Goal: Task Accomplishment & Management: Use online tool/utility

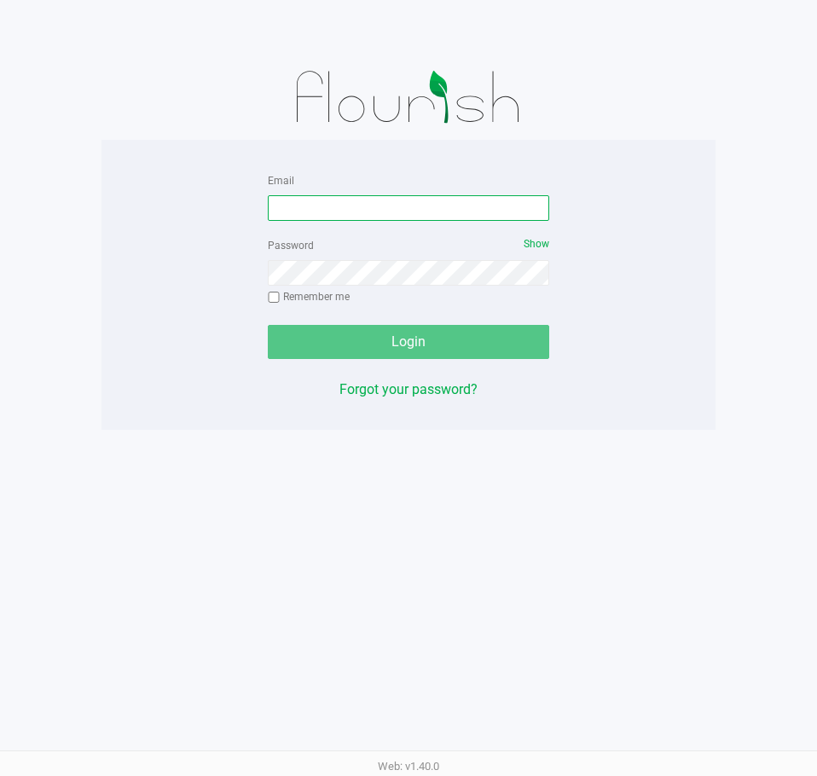
click at [394, 205] on input "Email" at bounding box center [409, 208] width 282 height 26
paste input "[EMAIL_ADDRESS][DOMAIN_NAME]"
type input "[EMAIL_ADDRESS][DOMAIN_NAME]"
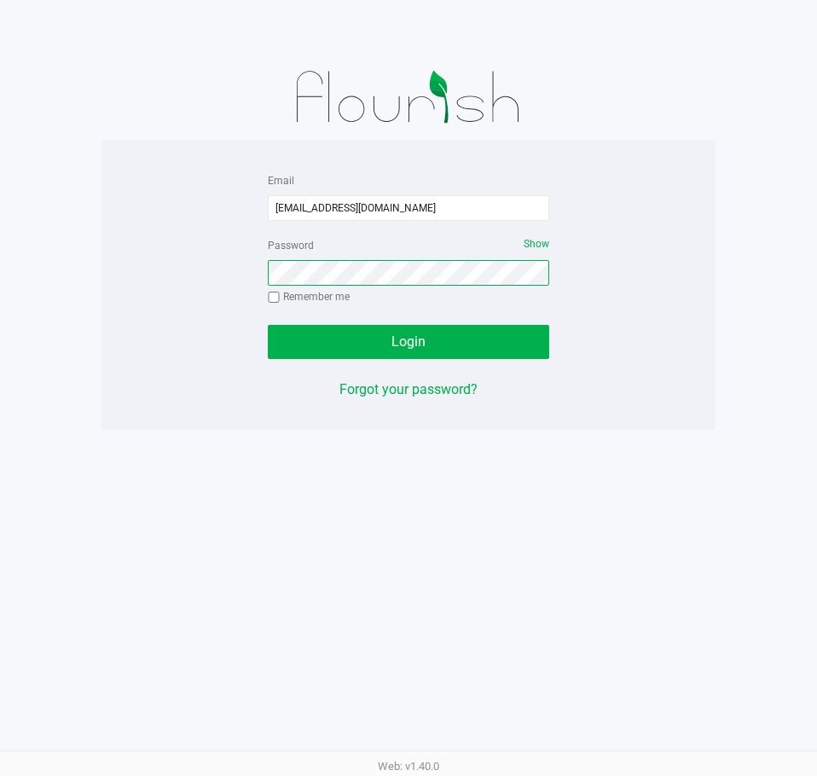
click at [268, 325] on button "Login" at bounding box center [409, 342] width 282 height 34
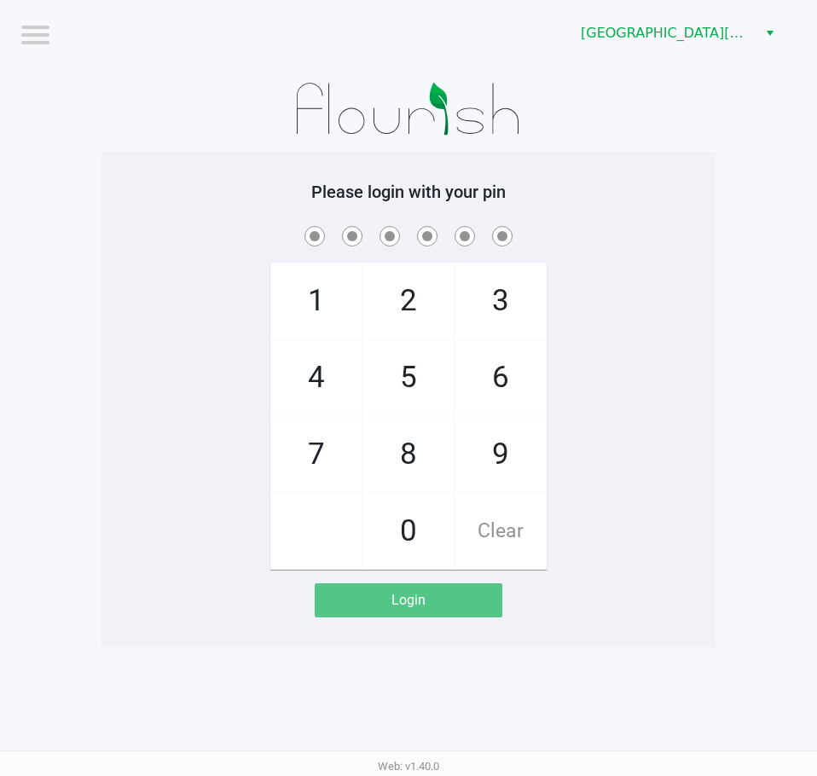
click at [636, 347] on div "1 4 7 2 5 8 0 3 6 9 Clear" at bounding box center [409, 396] width 614 height 347
checkbox input "true"
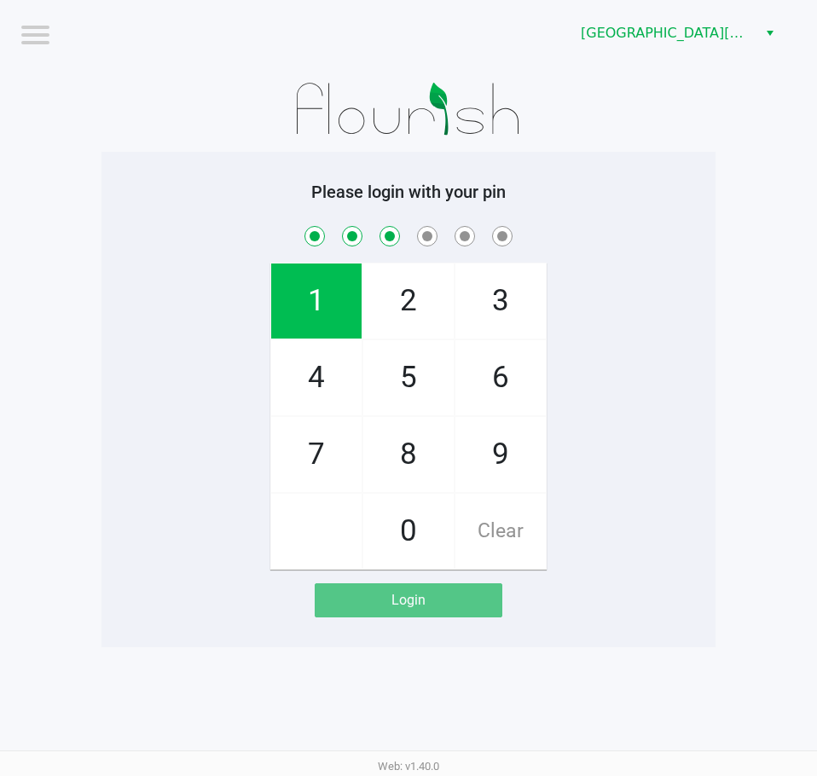
checkbox input "true"
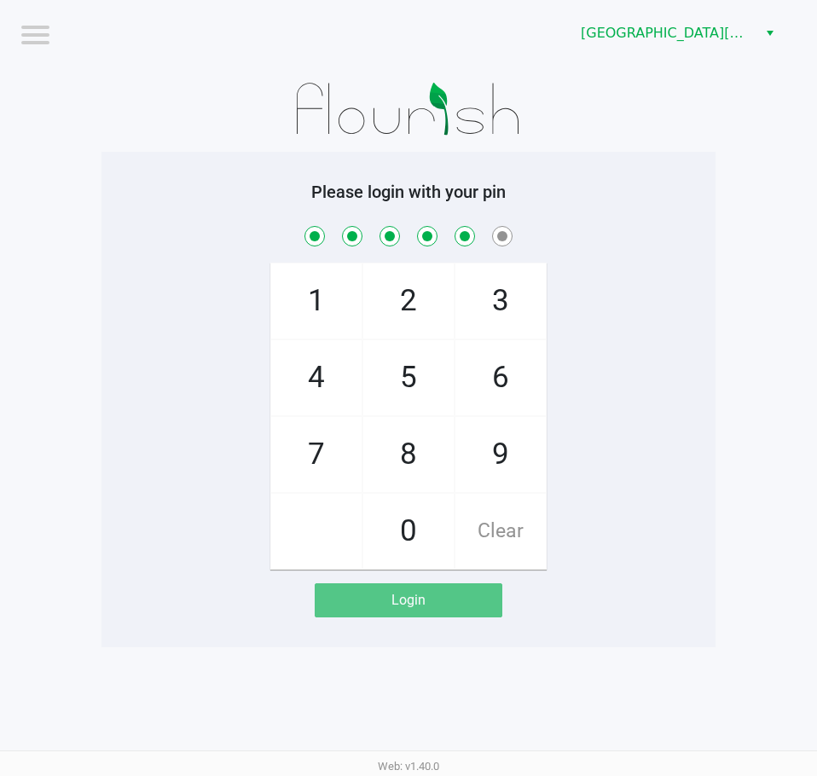
checkbox input "true"
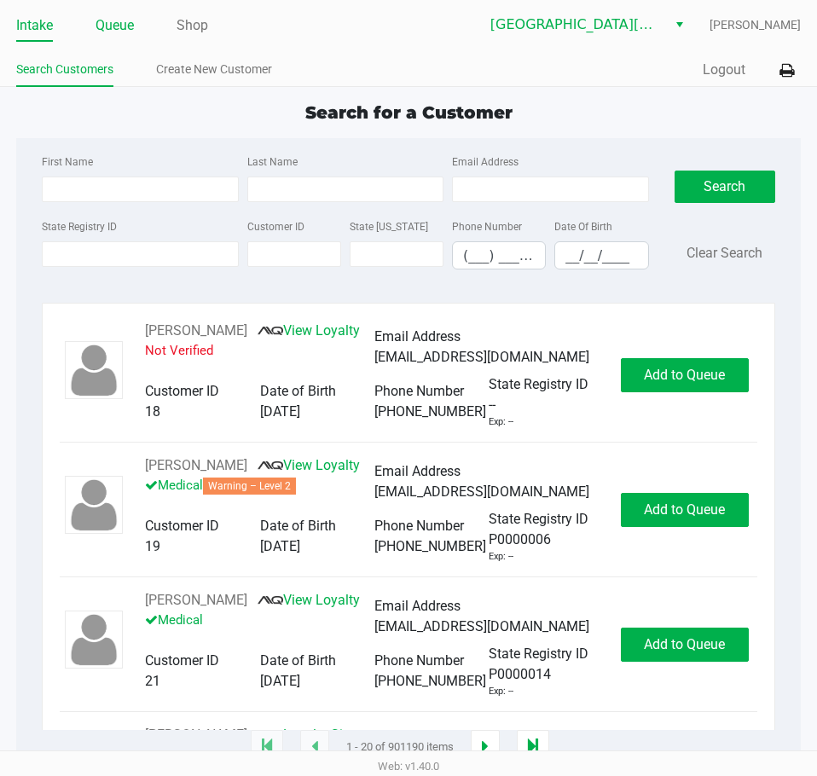
click at [117, 24] on link "Queue" at bounding box center [115, 26] width 38 height 24
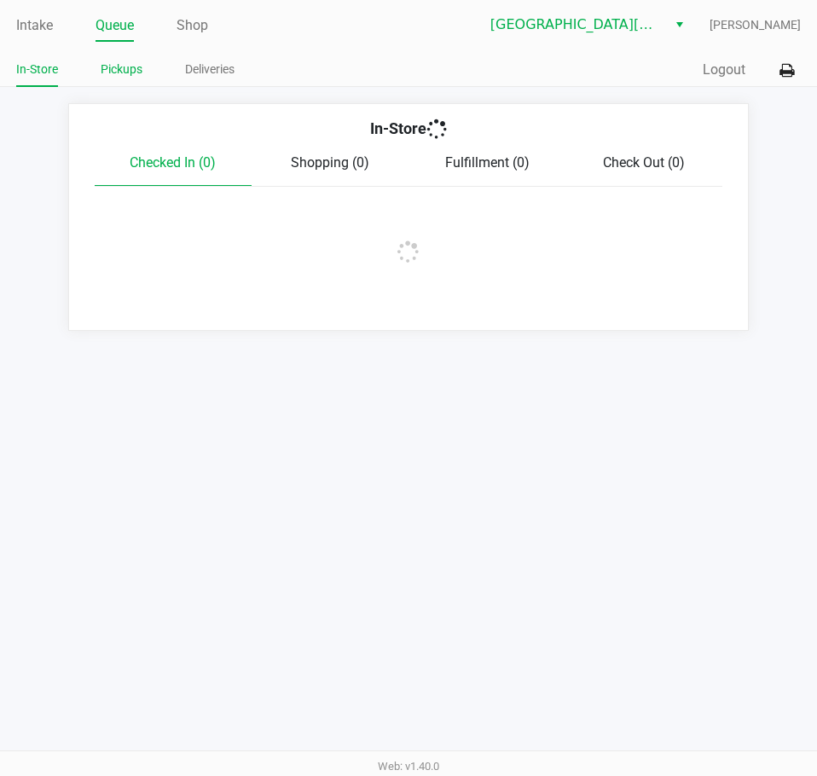
click at [121, 65] on link "Pickups" at bounding box center [122, 69] width 42 height 21
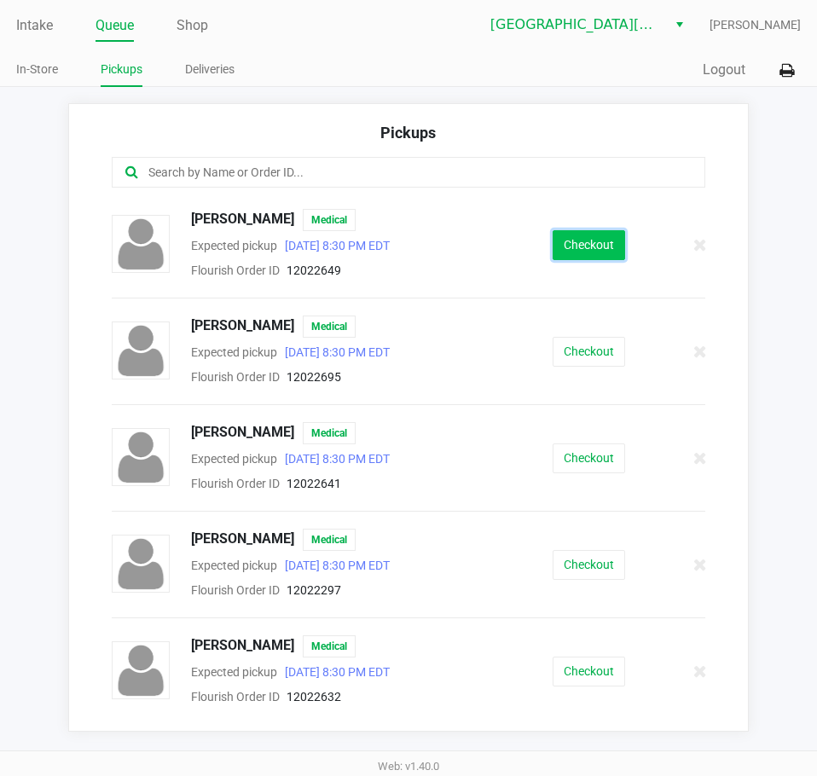
click at [597, 246] on button "Checkout" at bounding box center [589, 245] width 73 height 30
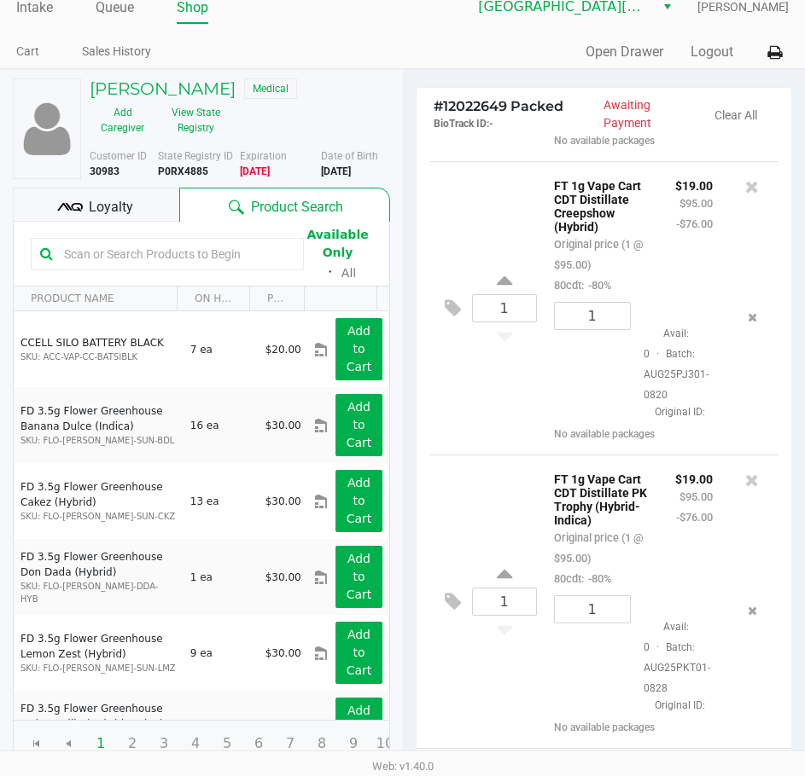
scroll to position [217, 0]
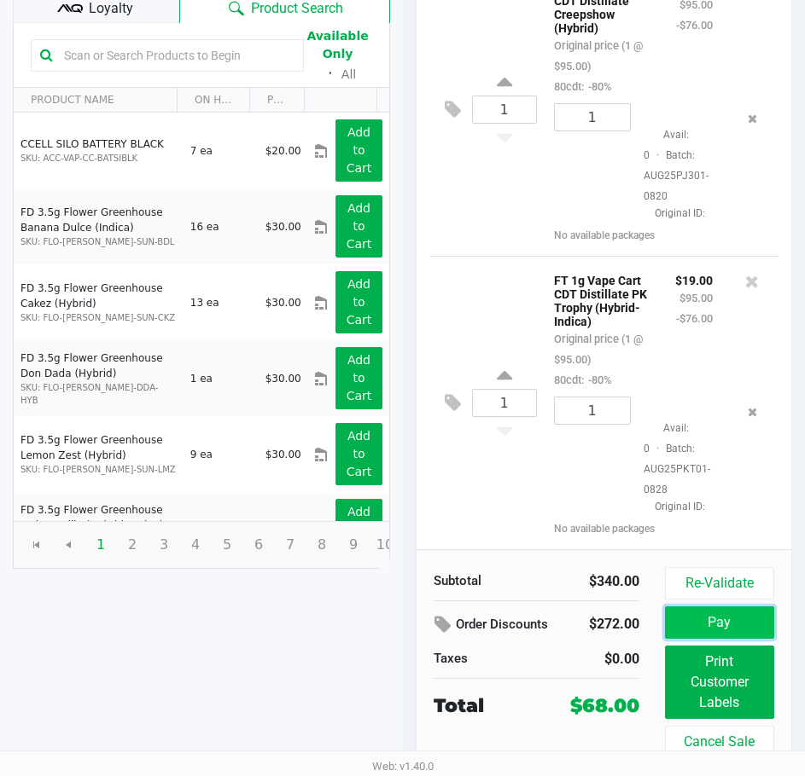
click at [694, 613] on button "Pay" at bounding box center [719, 623] width 109 height 32
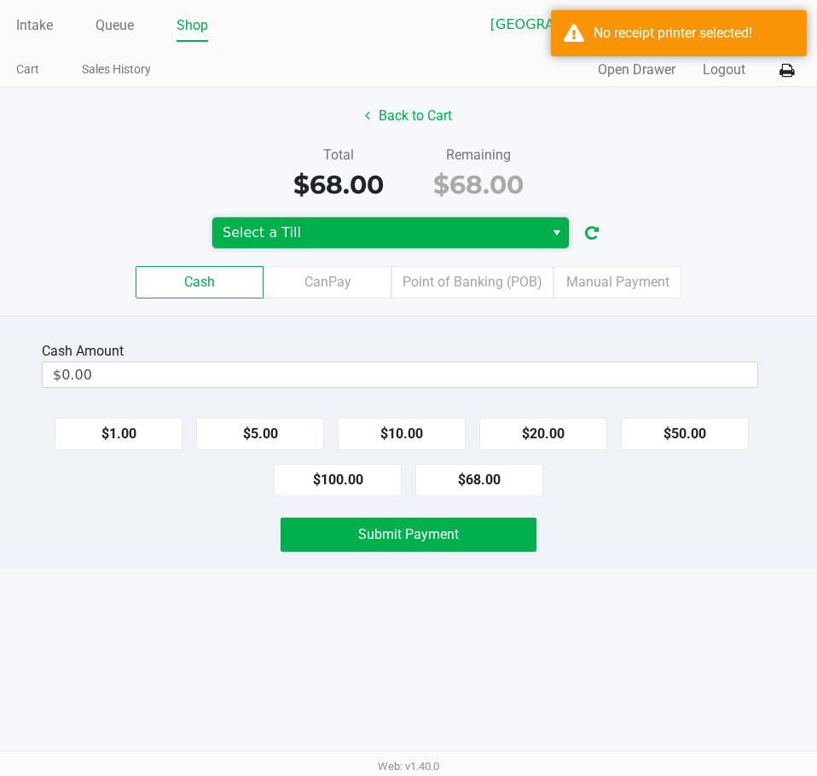
click at [336, 224] on span "Select a Till" at bounding box center [378, 233] width 311 height 20
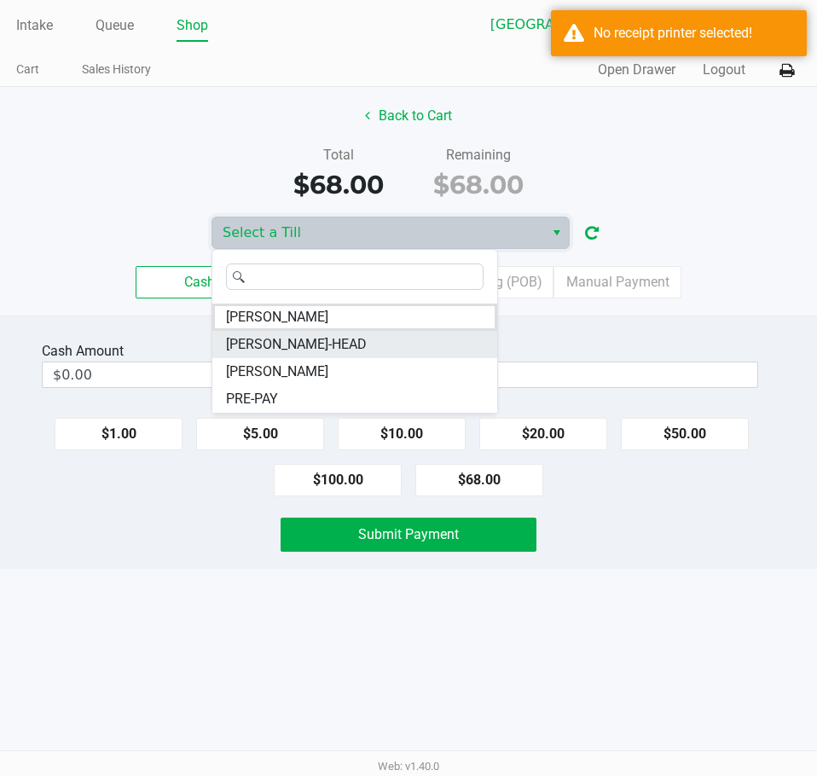
click at [296, 349] on span "[PERSON_NAME]-HEAD" at bounding box center [296, 344] width 141 height 20
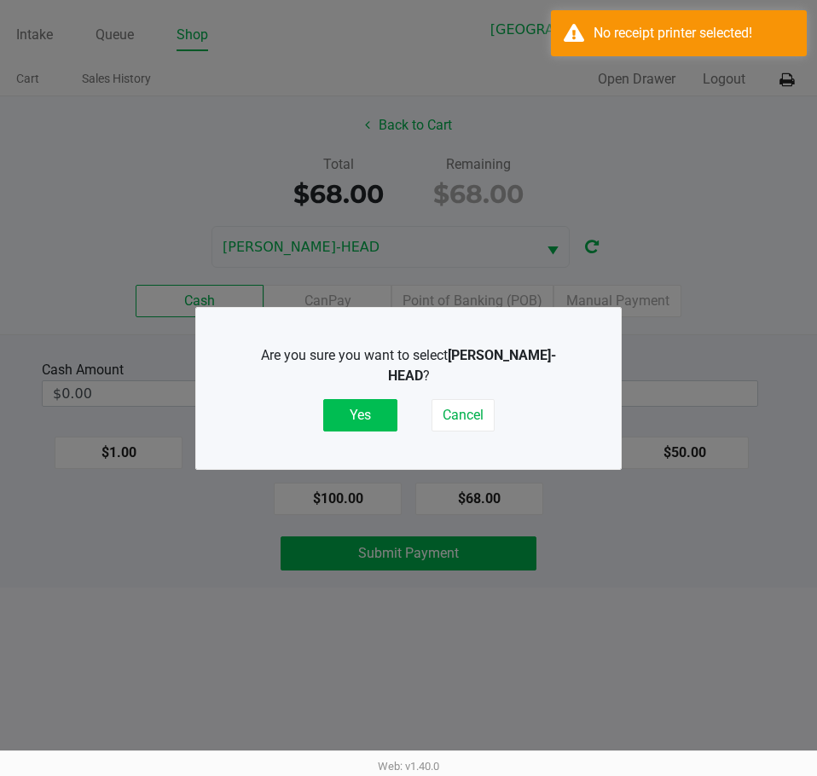
click at [353, 408] on button "Yes" at bounding box center [360, 415] width 74 height 32
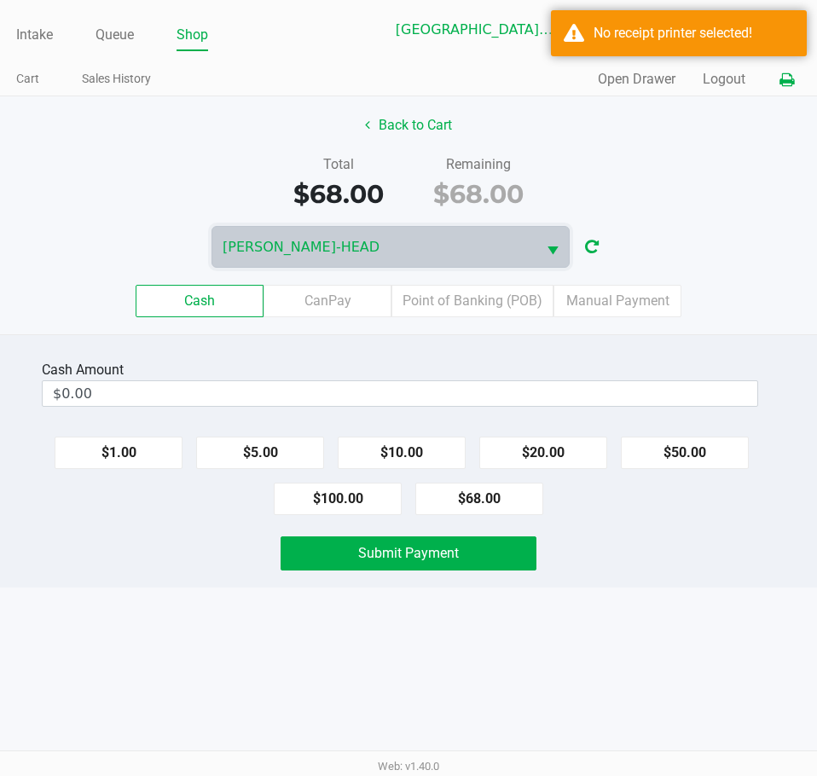
click at [784, 77] on icon at bounding box center [787, 80] width 15 height 12
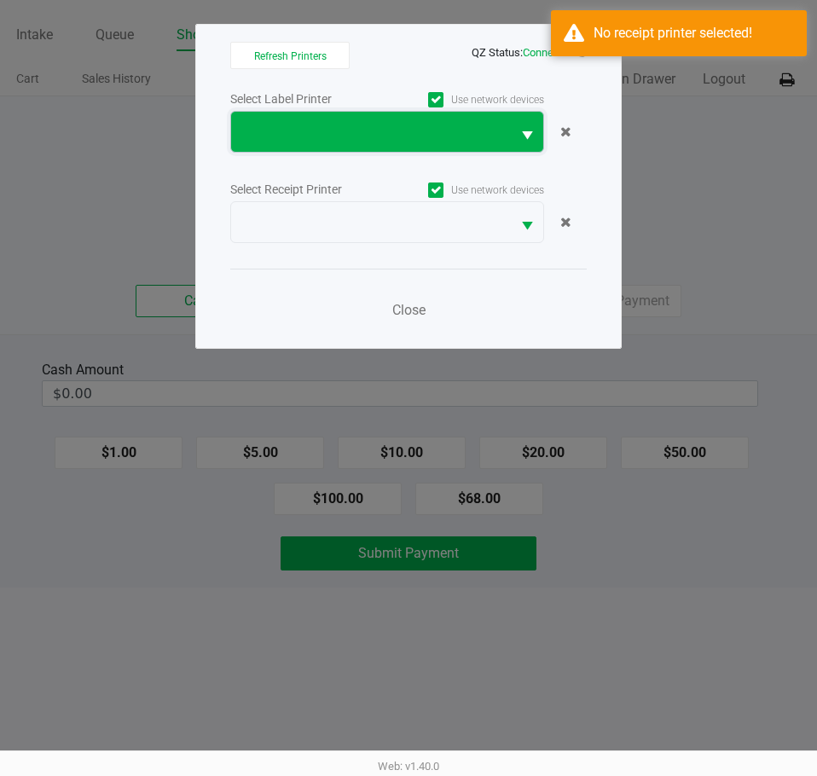
click at [312, 135] on span at bounding box center [370, 132] width 259 height 20
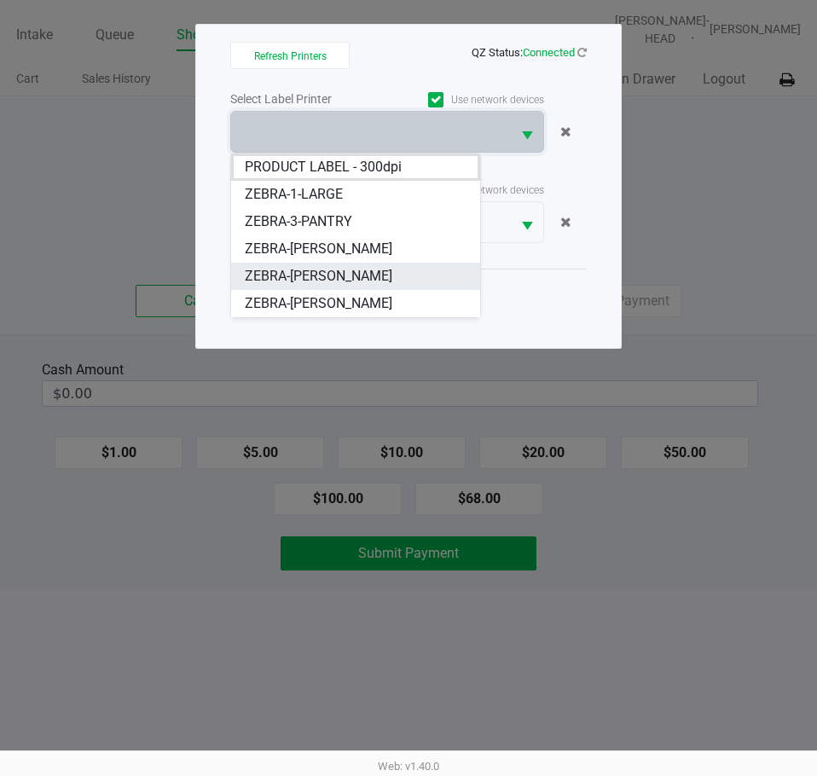
click at [340, 276] on span "ZEBRA-[PERSON_NAME]" at bounding box center [319, 276] width 148 height 20
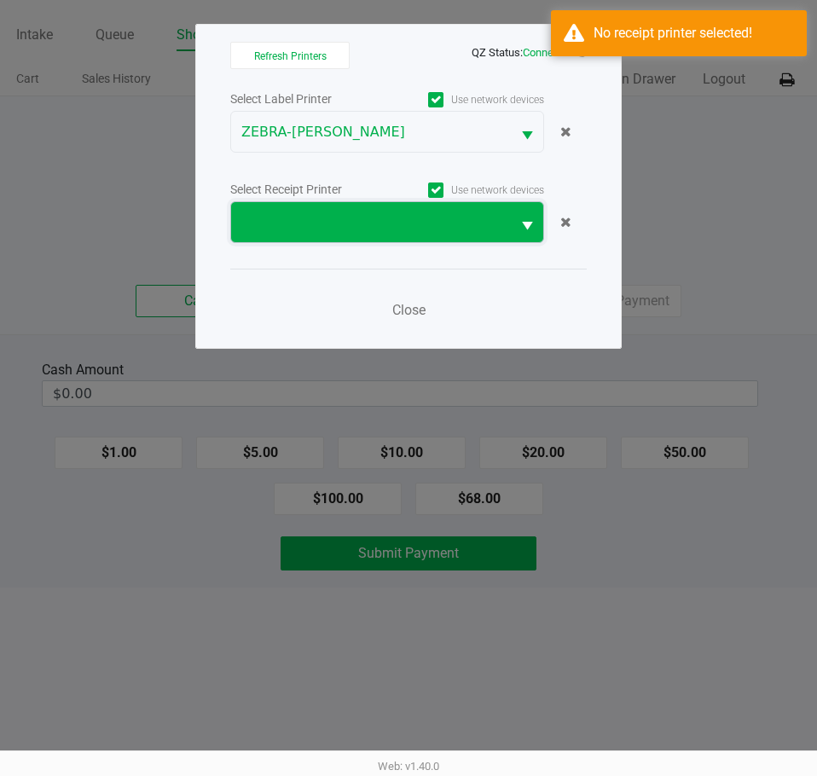
click at [359, 234] on span at bounding box center [371, 222] width 280 height 40
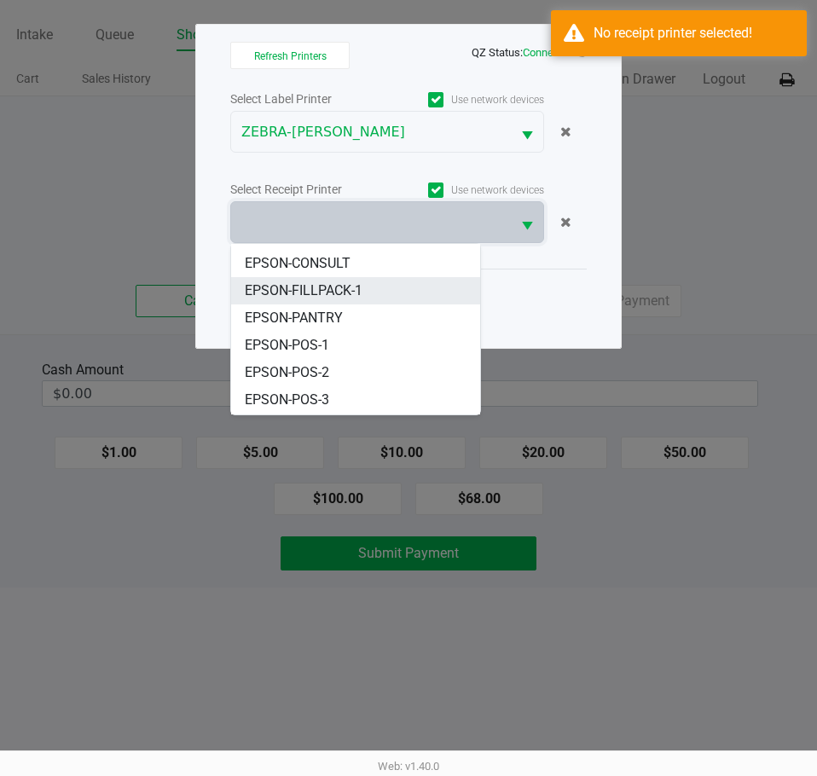
scroll to position [75, 0]
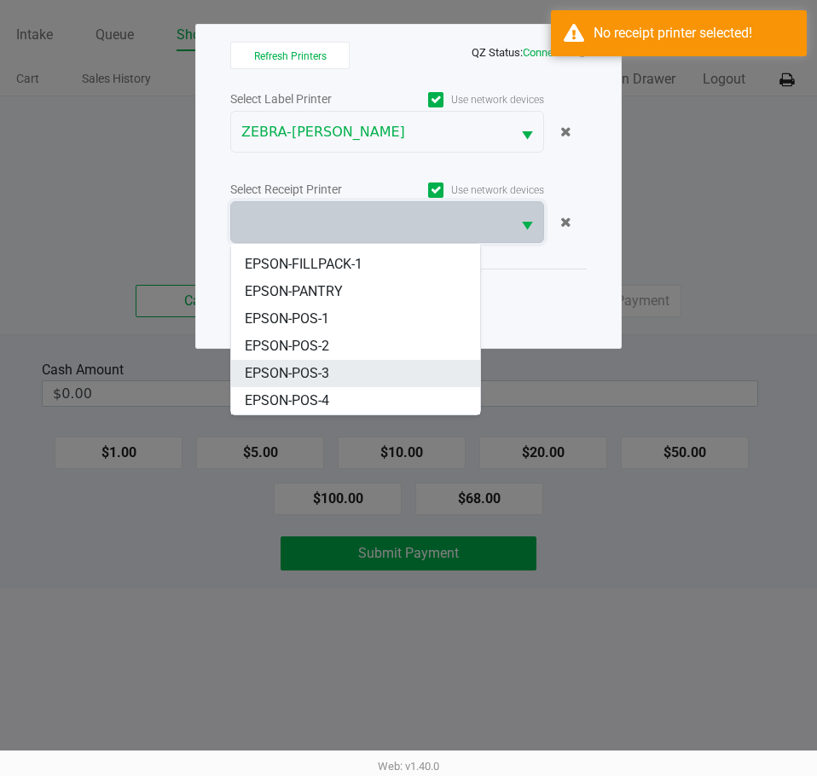
click at [345, 363] on li "EPSON-POS-3" at bounding box center [355, 373] width 249 height 27
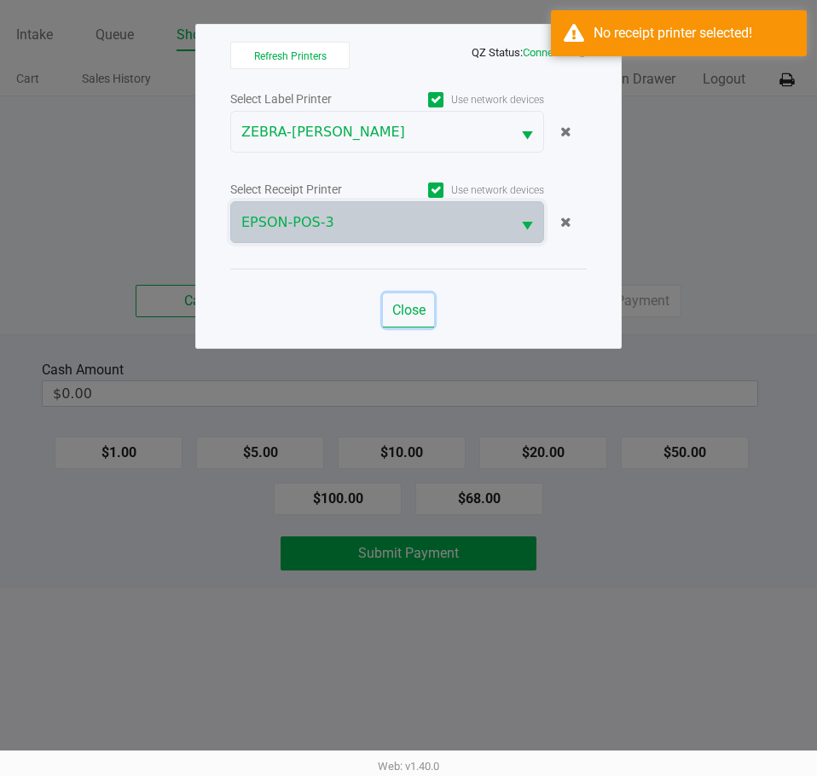
click at [413, 309] on span "Close" at bounding box center [408, 310] width 33 height 16
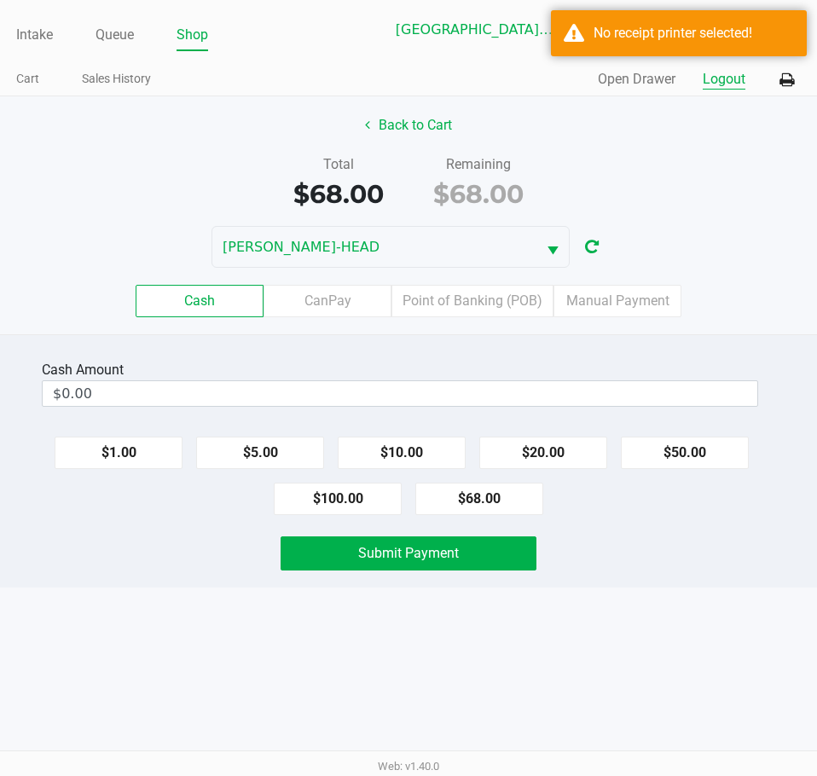
click at [738, 81] on button "Logout" at bounding box center [724, 79] width 43 height 20
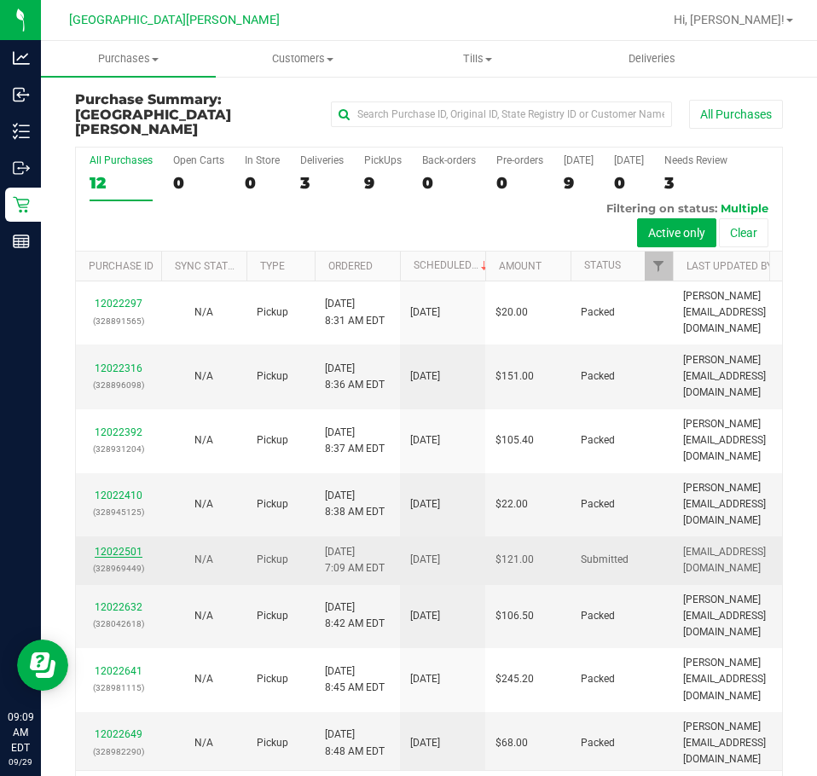
click at [126, 546] on link "12022501" at bounding box center [119, 552] width 48 height 12
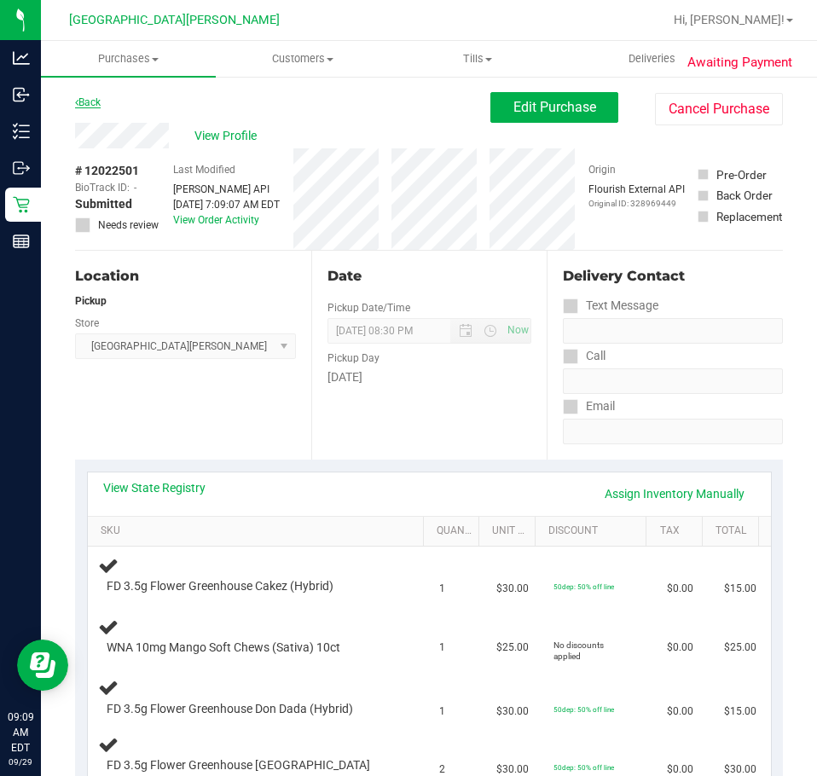
click at [90, 97] on link "Back" at bounding box center [88, 102] width 26 height 12
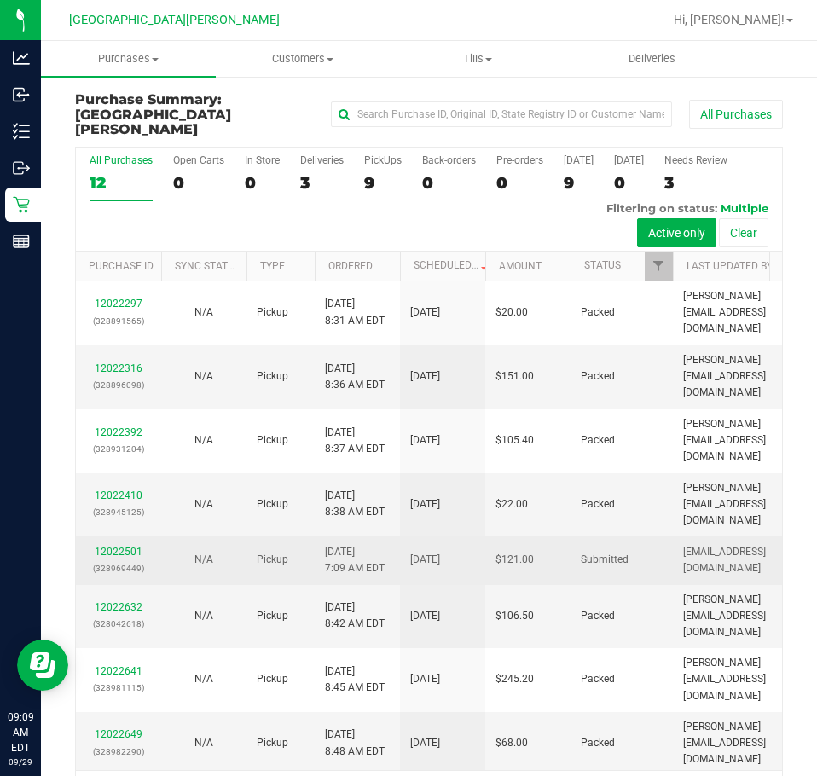
click at [127, 544] on div "12022501 (328969449)" at bounding box center [118, 560] width 65 height 32
click at [127, 546] on link "12022501" at bounding box center [119, 552] width 48 height 12
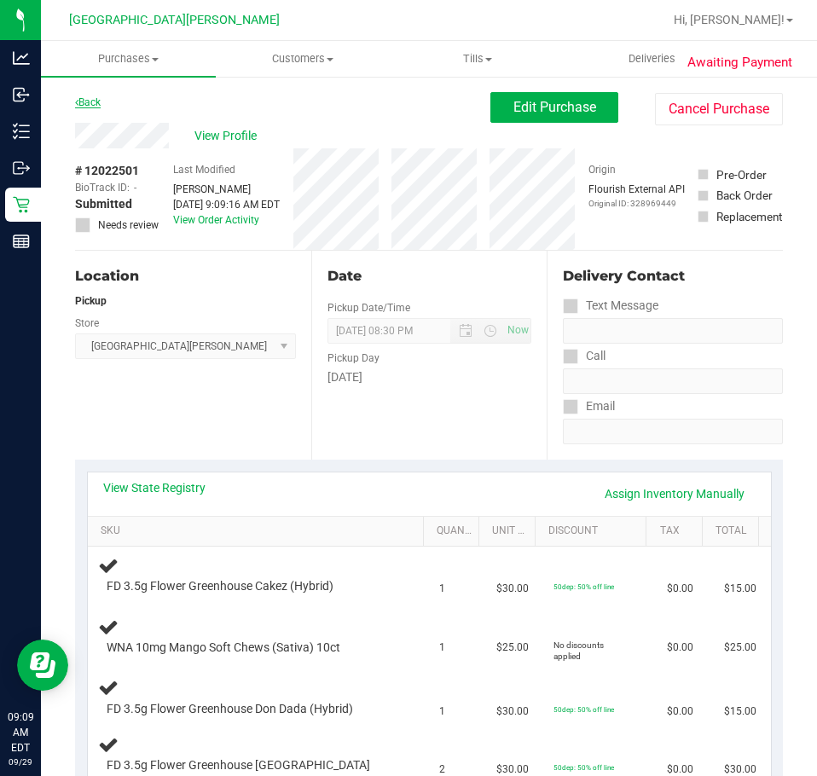
click at [94, 99] on link "Back" at bounding box center [88, 102] width 26 height 12
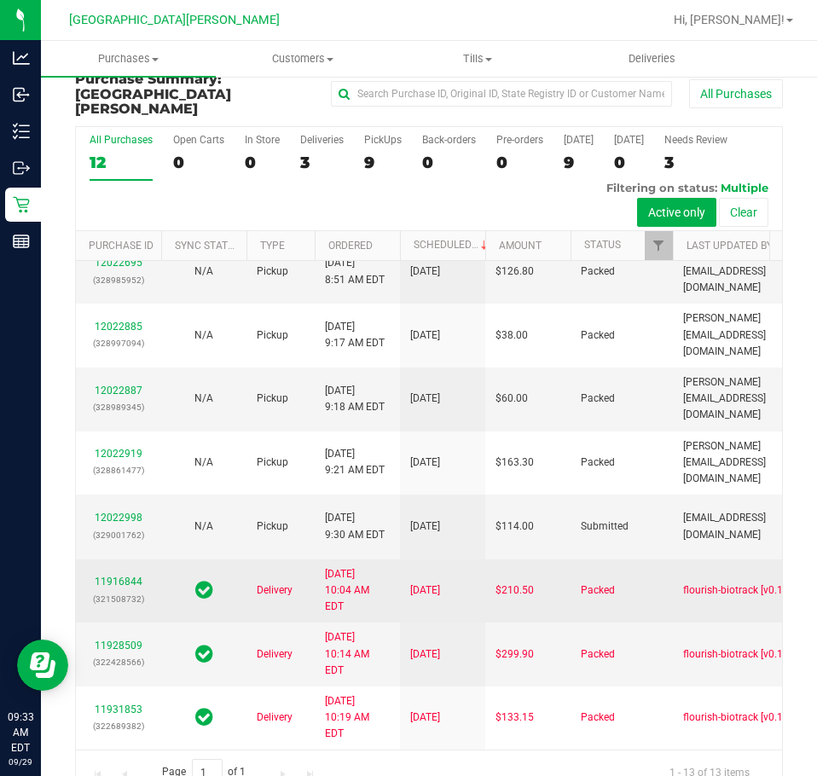
scroll to position [41, 0]
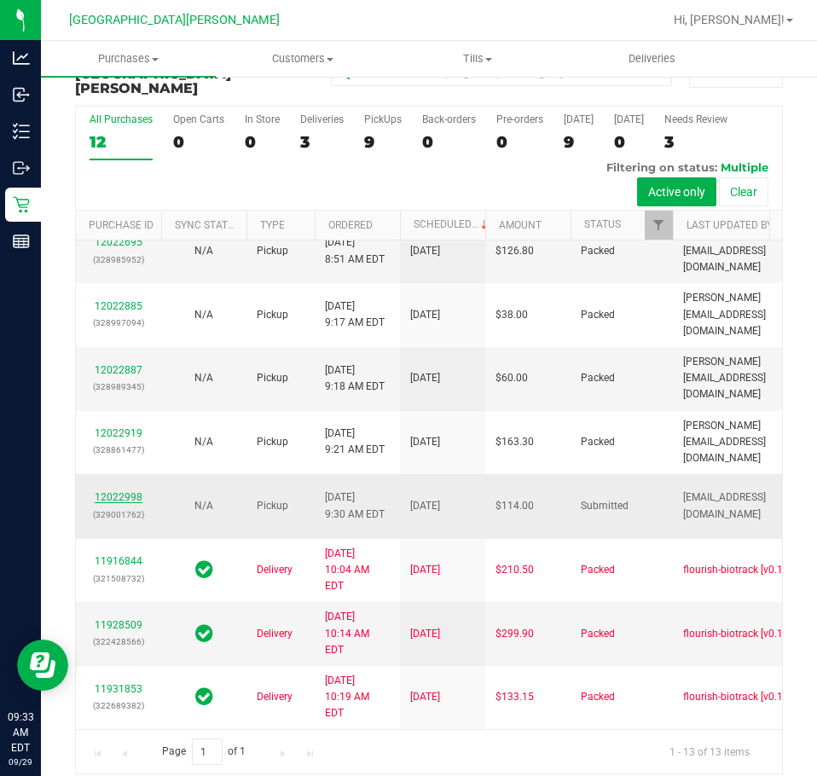
click at [97, 491] on link "12022998" at bounding box center [119, 497] width 48 height 12
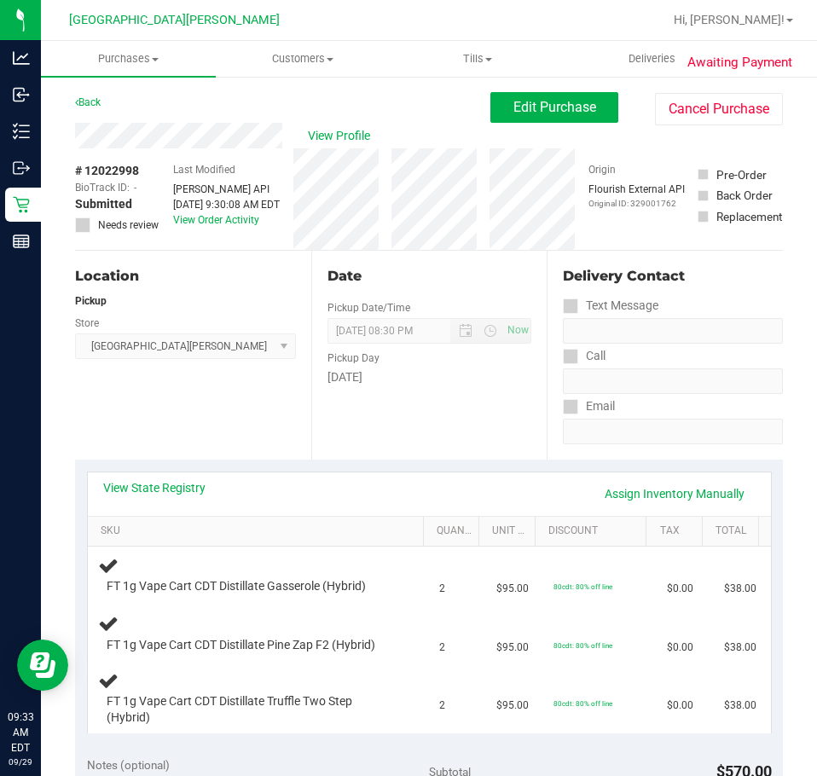
scroll to position [171, 0]
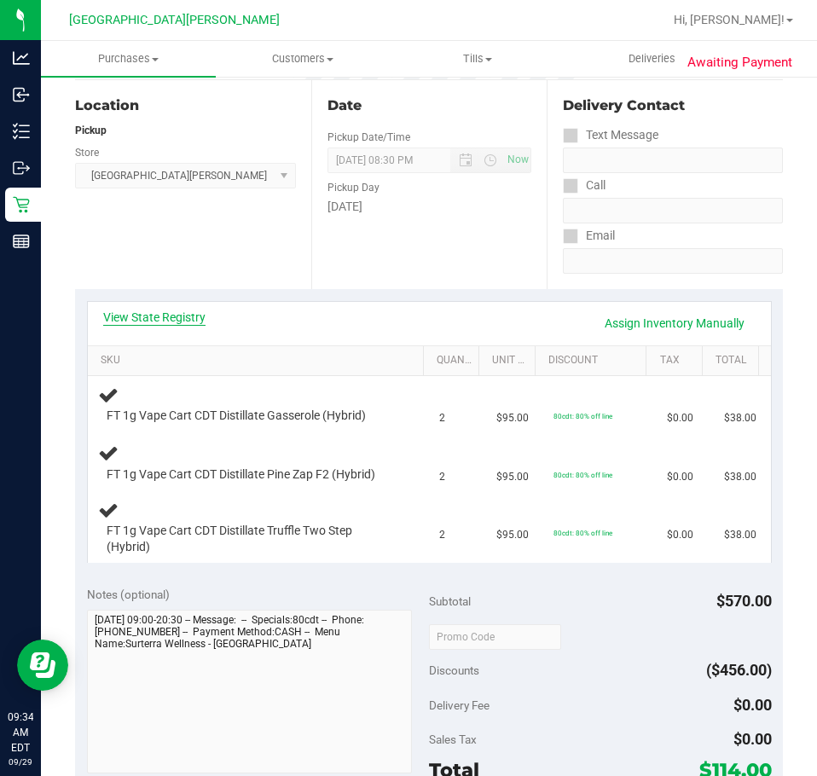
click at [124, 311] on link "View State Registry" at bounding box center [154, 317] width 102 height 17
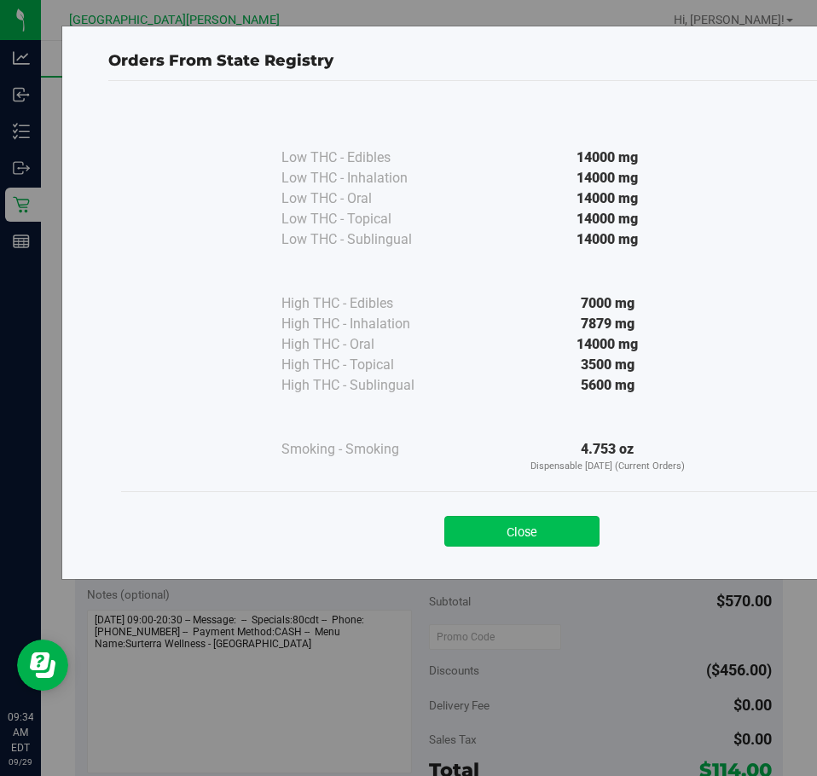
click at [460, 532] on button "Close" at bounding box center [522, 531] width 155 height 31
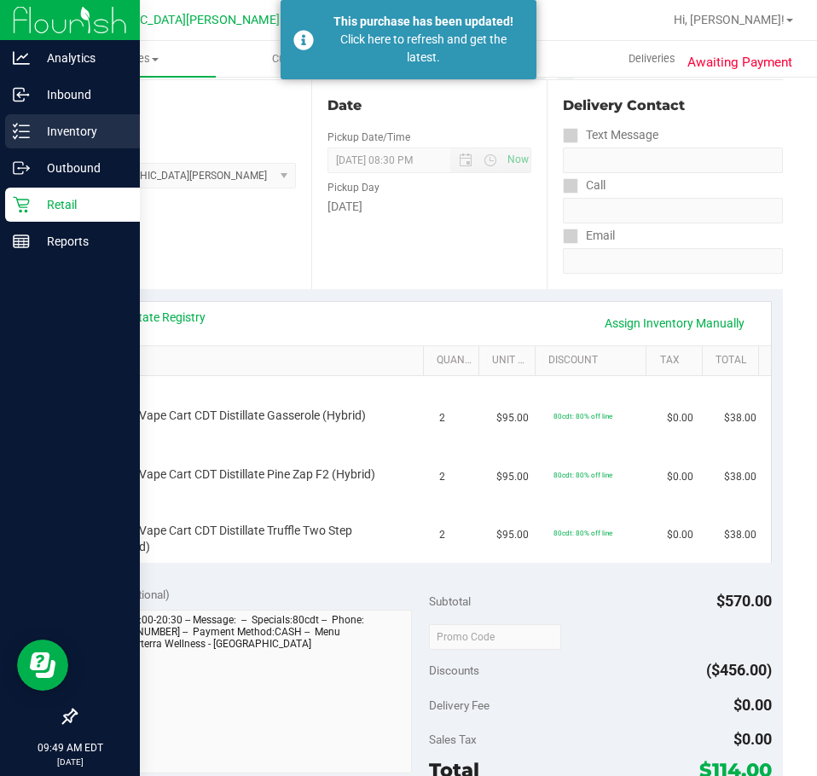
click at [26, 123] on icon at bounding box center [21, 131] width 17 height 17
click at [102, 127] on p "Inventory" at bounding box center [81, 131] width 102 height 20
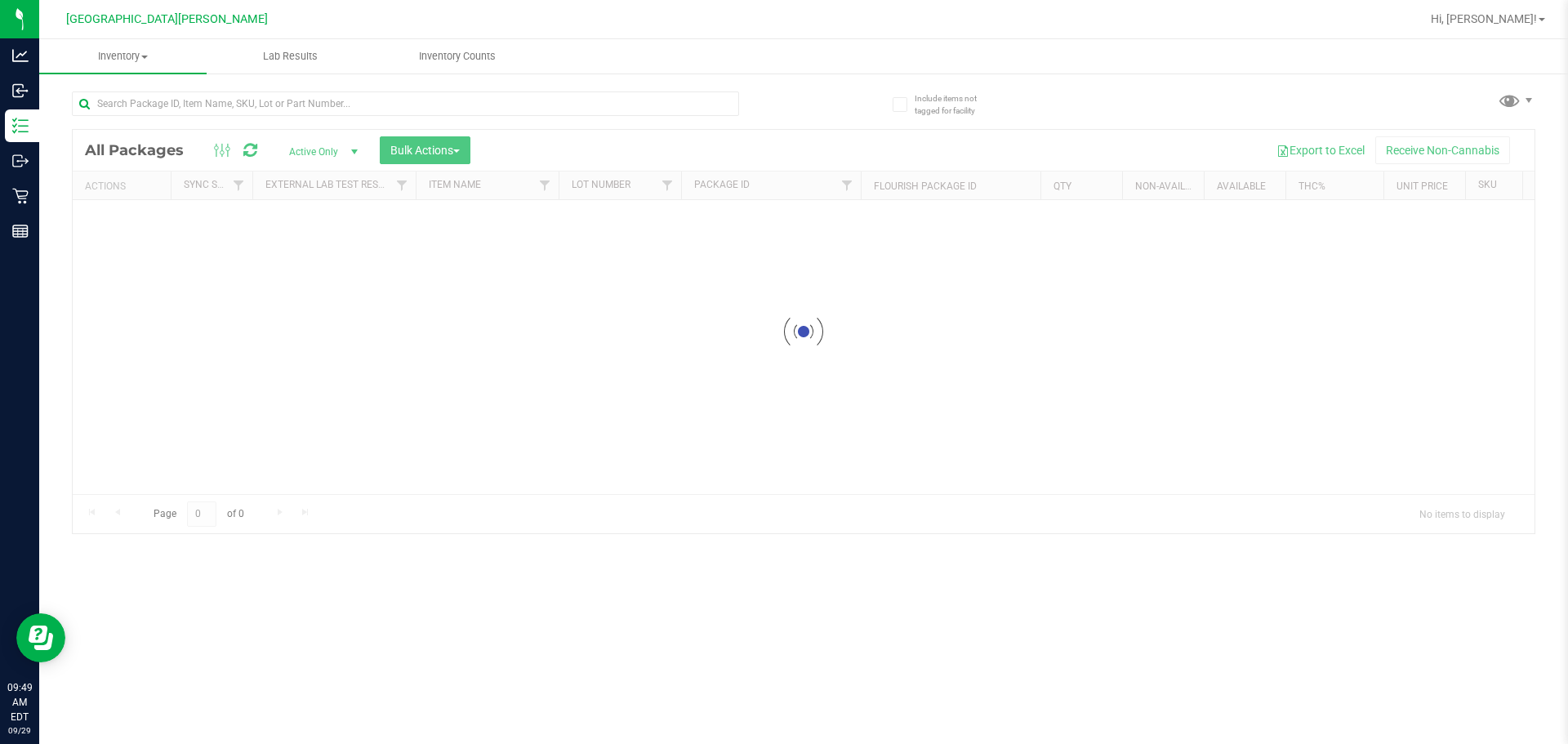
click at [333, 119] on div at bounding box center [405, 110] width 667 height 37
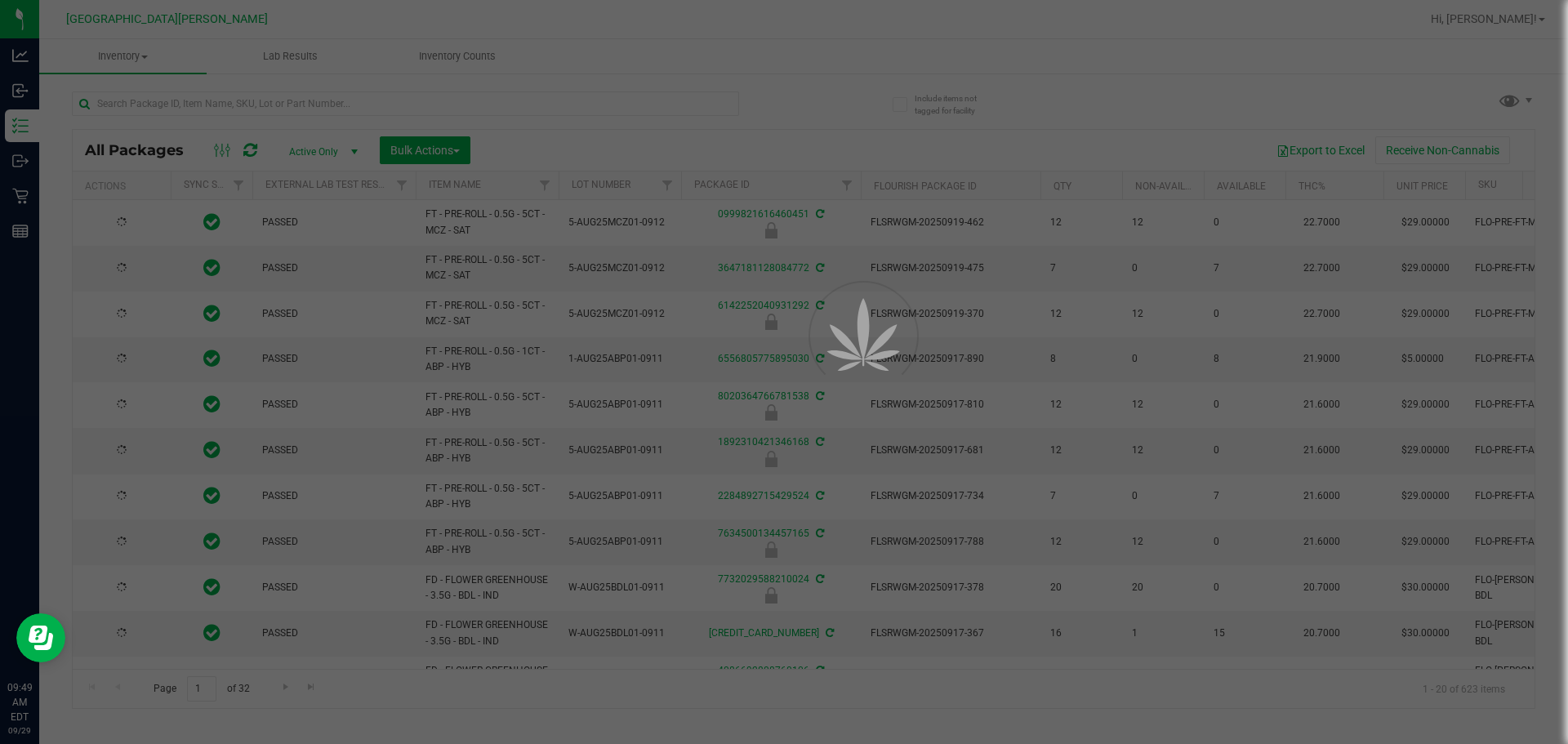
click at [325, 105] on div at bounding box center [784, 372] width 1568 height 744
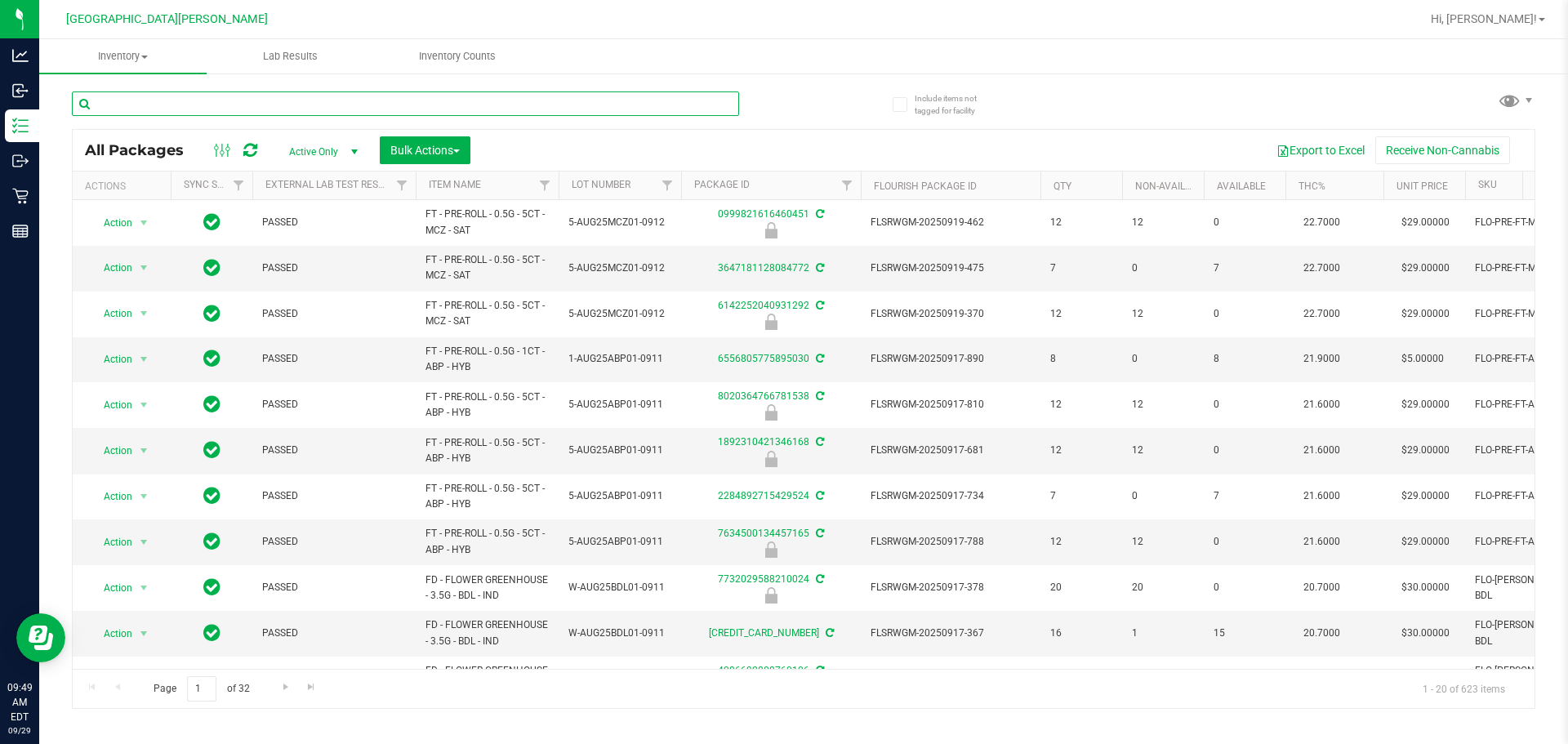
click at [314, 101] on input "text" at bounding box center [405, 104] width 667 height 25
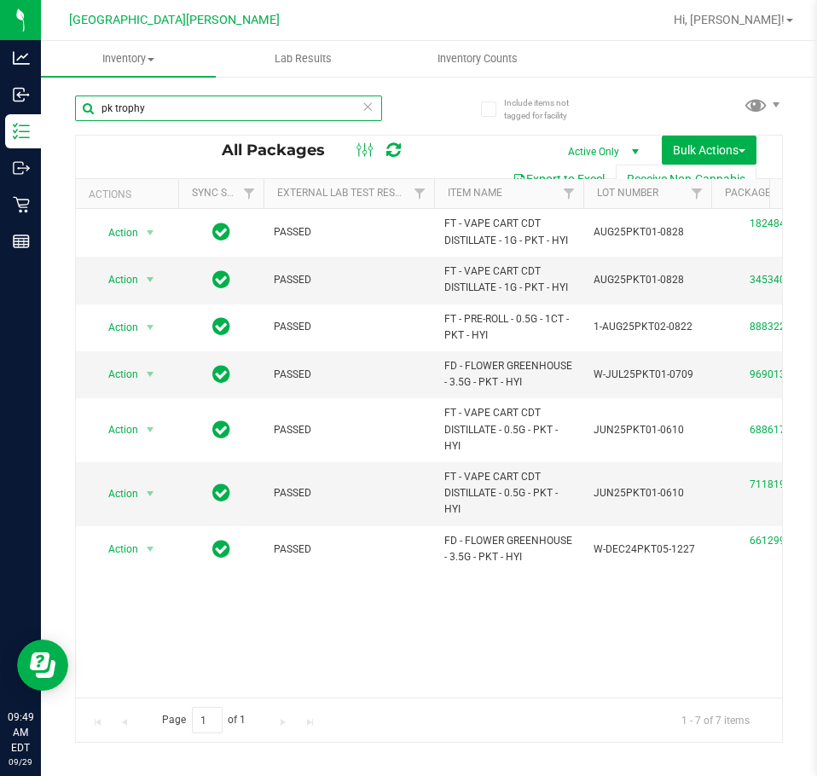
type input "pk trophy"
